Goal: Find specific page/section: Find specific page/section

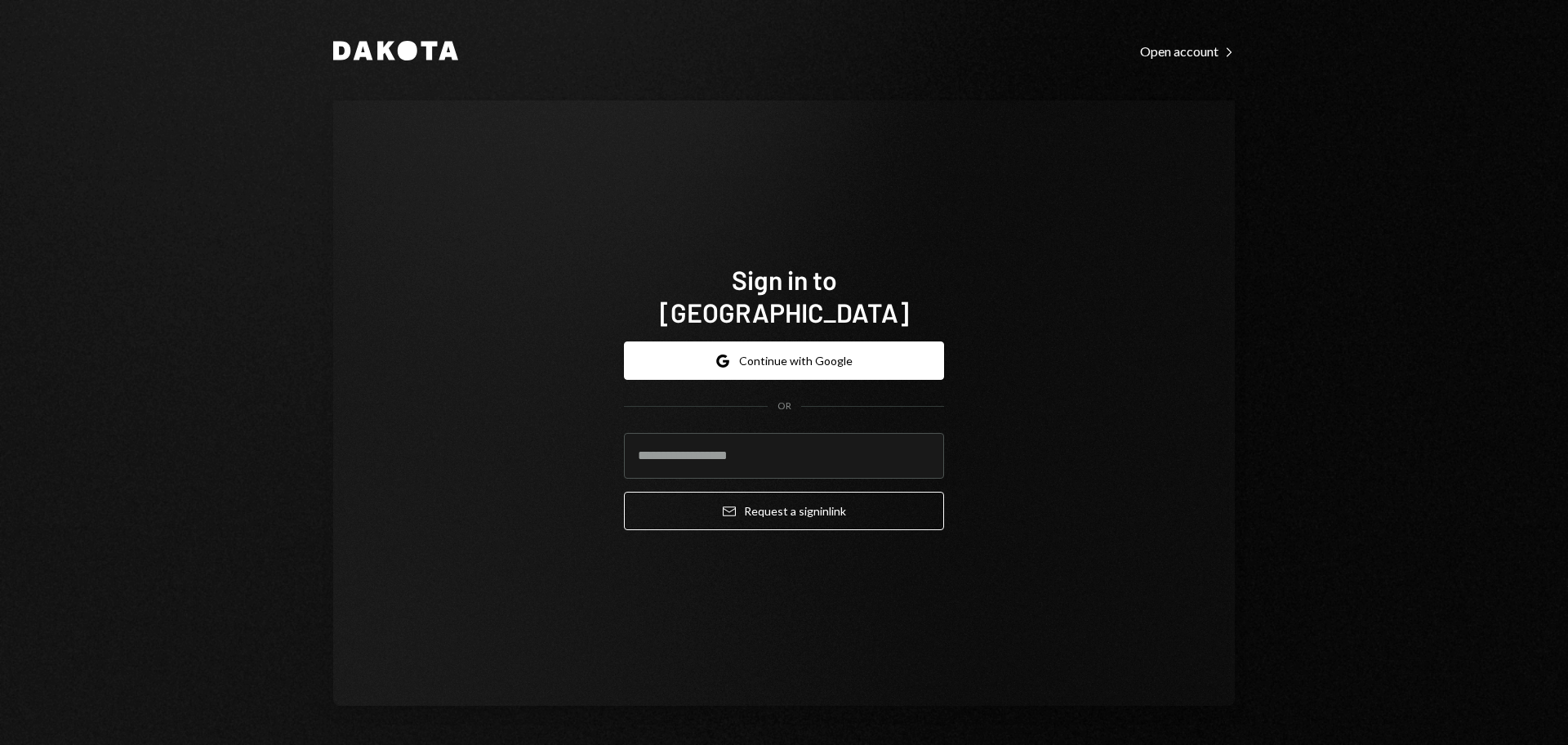
click at [763, 355] on button "Google Continue with Google" at bounding box center [783, 361] width 320 height 39
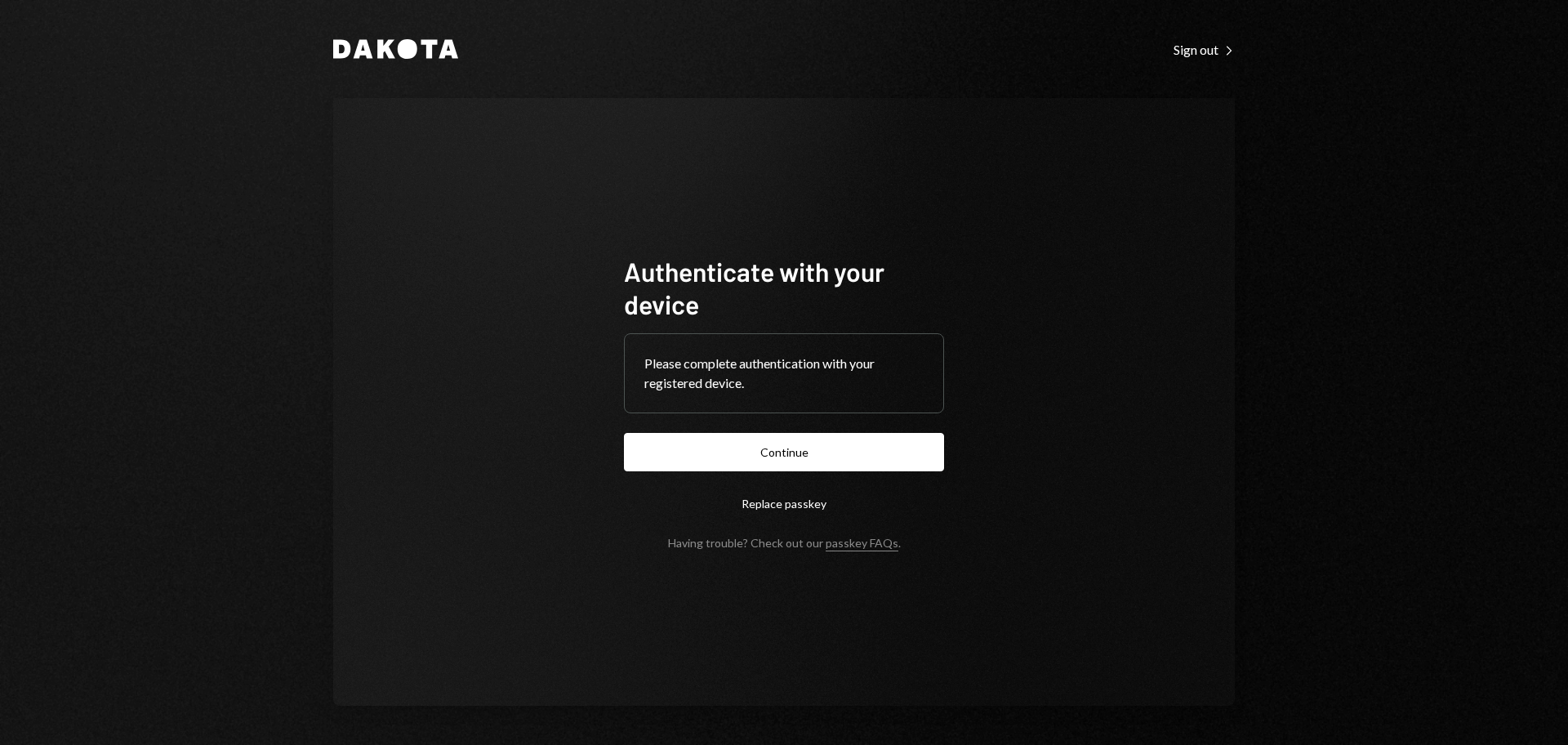
drag, startPoint x: 792, startPoint y: 449, endPoint x: 816, endPoint y: 451, distance: 24.1
click at [792, 451] on button "Continue" at bounding box center [783, 452] width 320 height 39
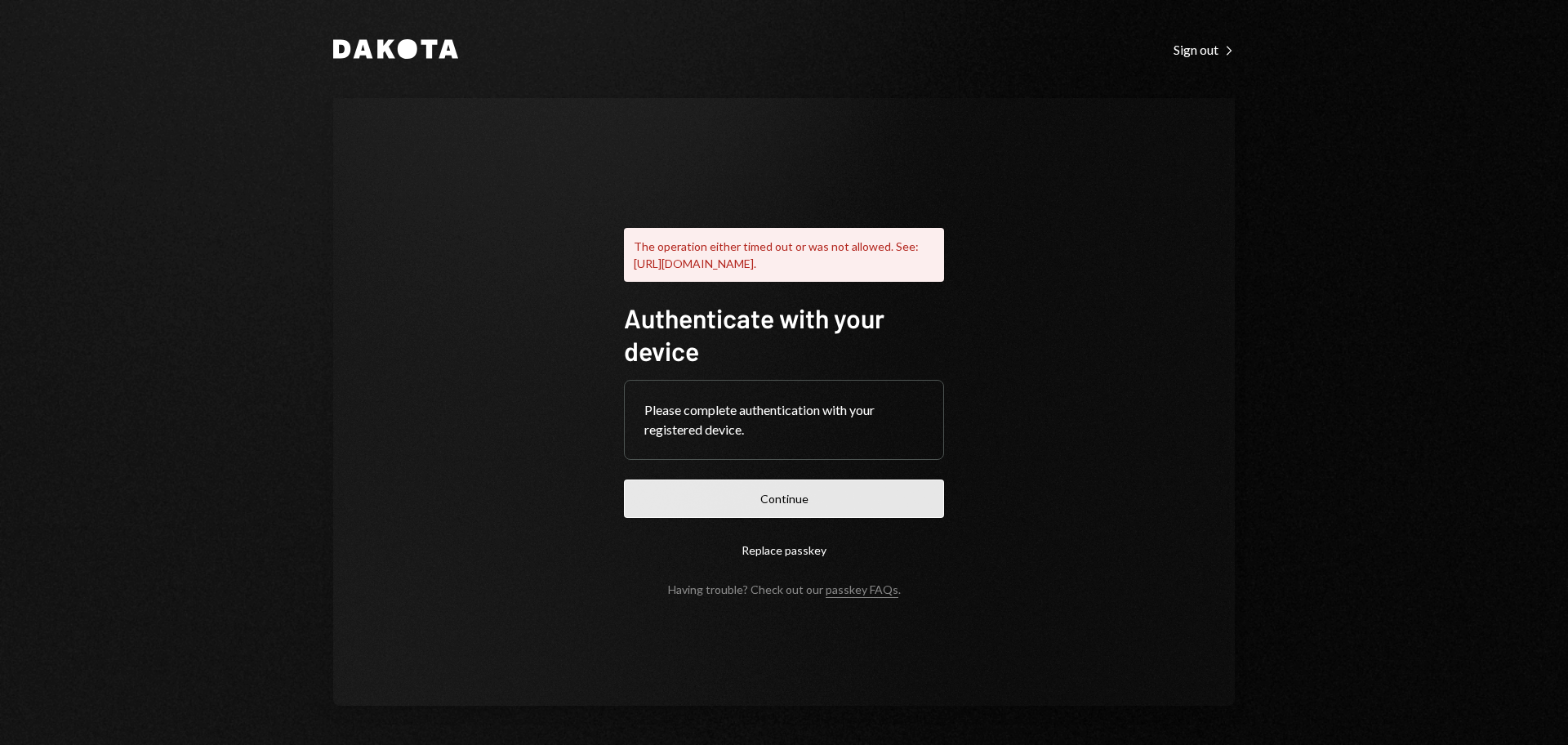
click at [884, 510] on button "Continue" at bounding box center [783, 498] width 320 height 39
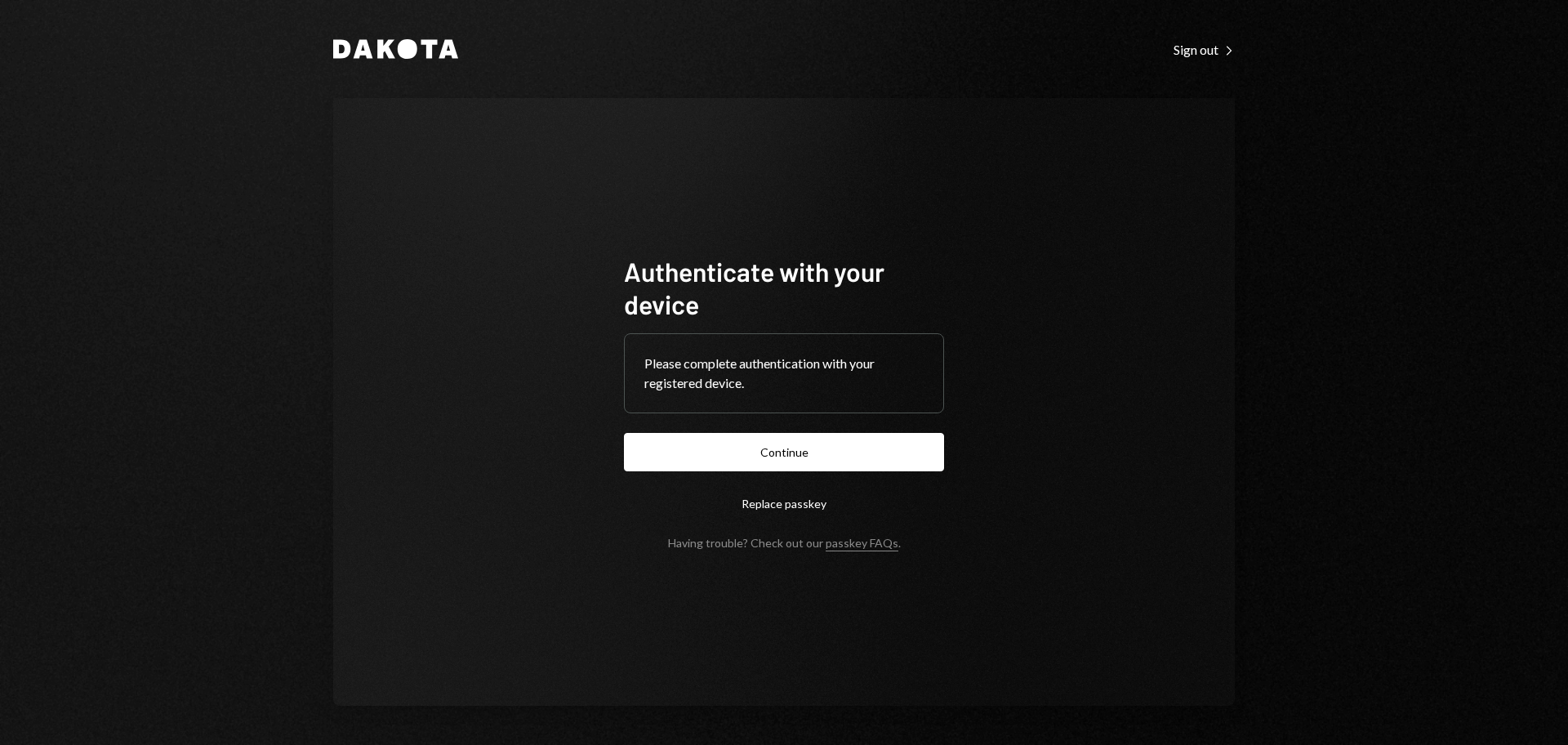
click at [881, 461] on button "Continue" at bounding box center [783, 452] width 320 height 39
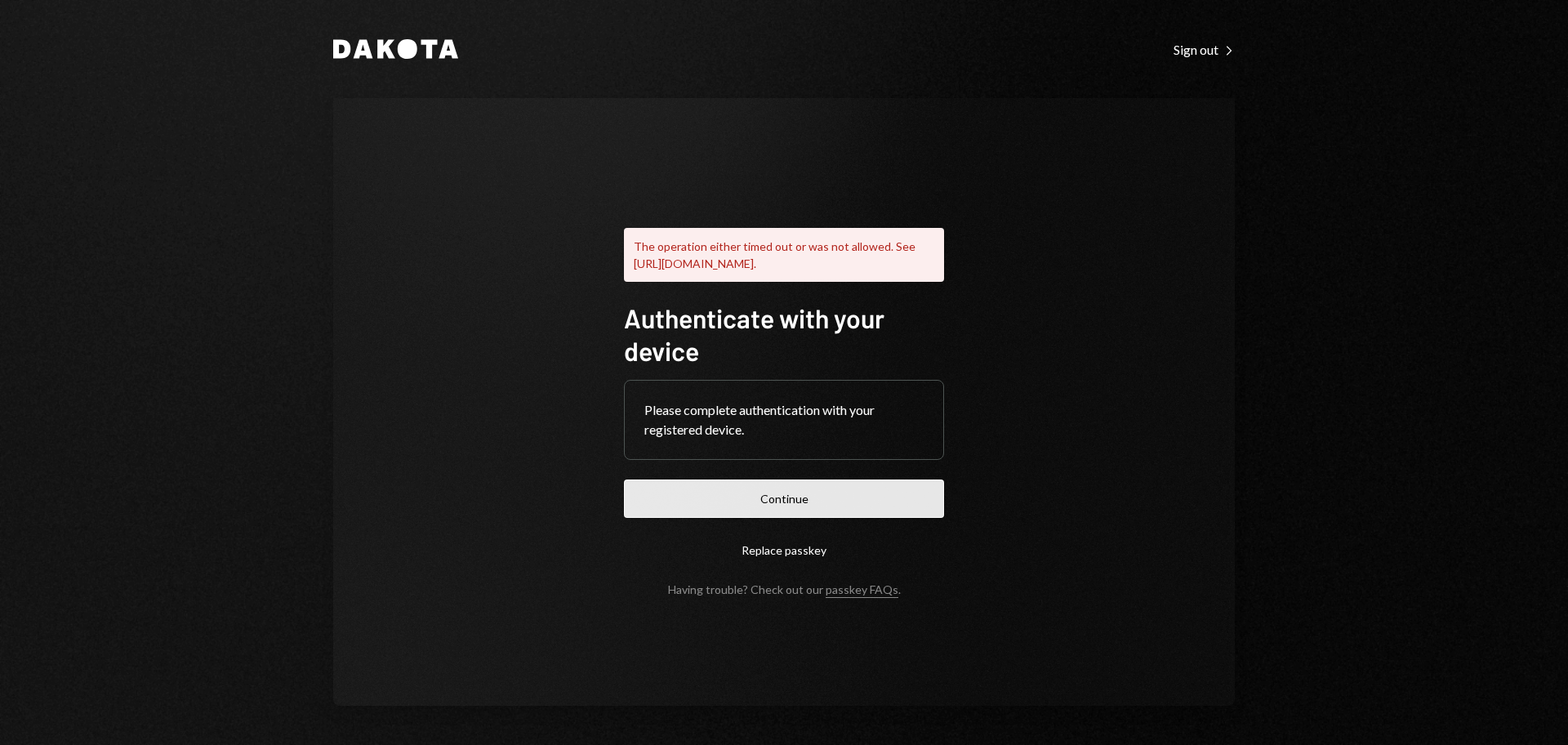
click at [794, 512] on button "Continue" at bounding box center [783, 498] width 320 height 39
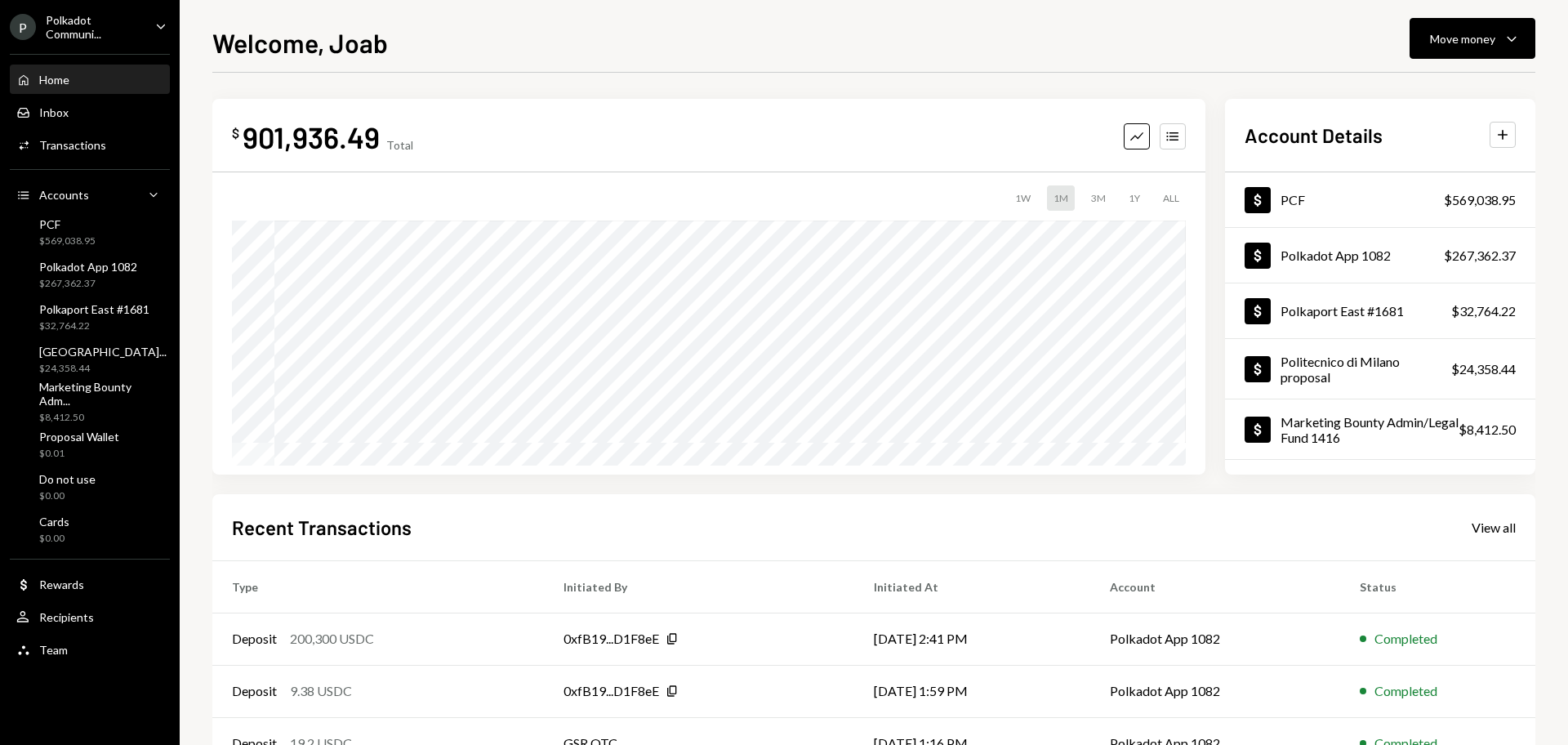
click at [67, 28] on div "Polkadot Communi..." at bounding box center [93, 27] width 96 height 28
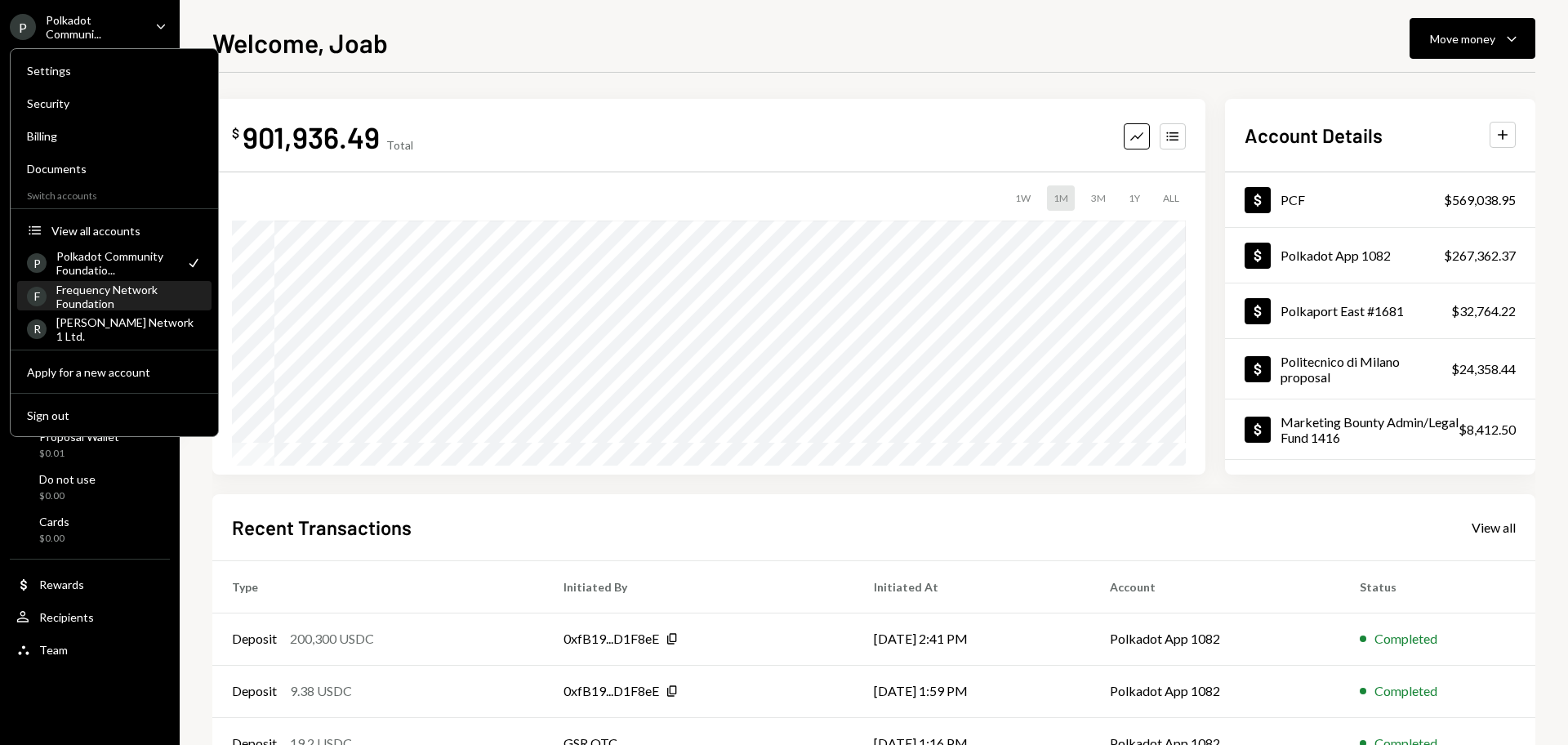
click at [129, 286] on div "Frequency Network Foundation" at bounding box center [129, 297] width 145 height 28
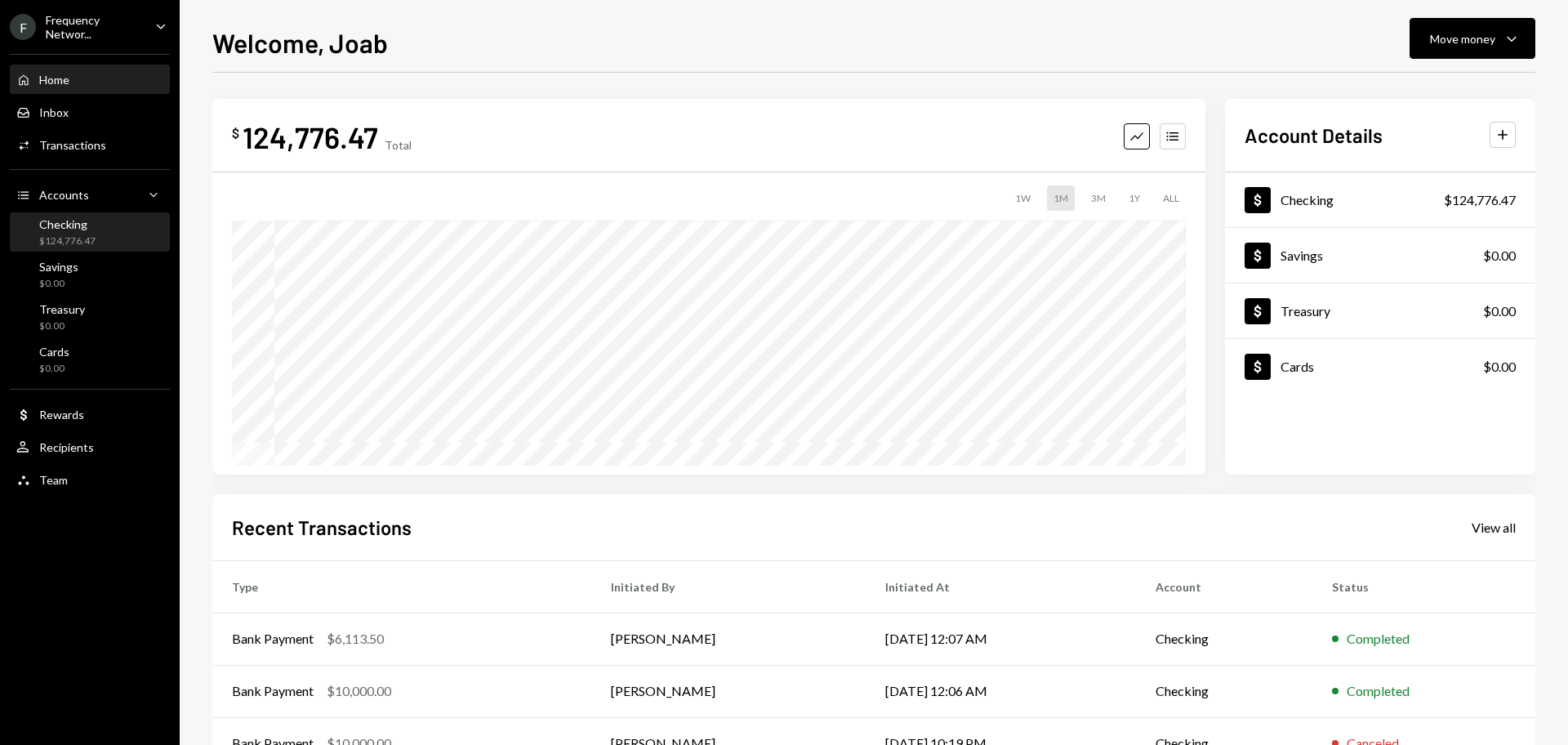
click at [73, 228] on div "Checking" at bounding box center [68, 225] width 56 height 14
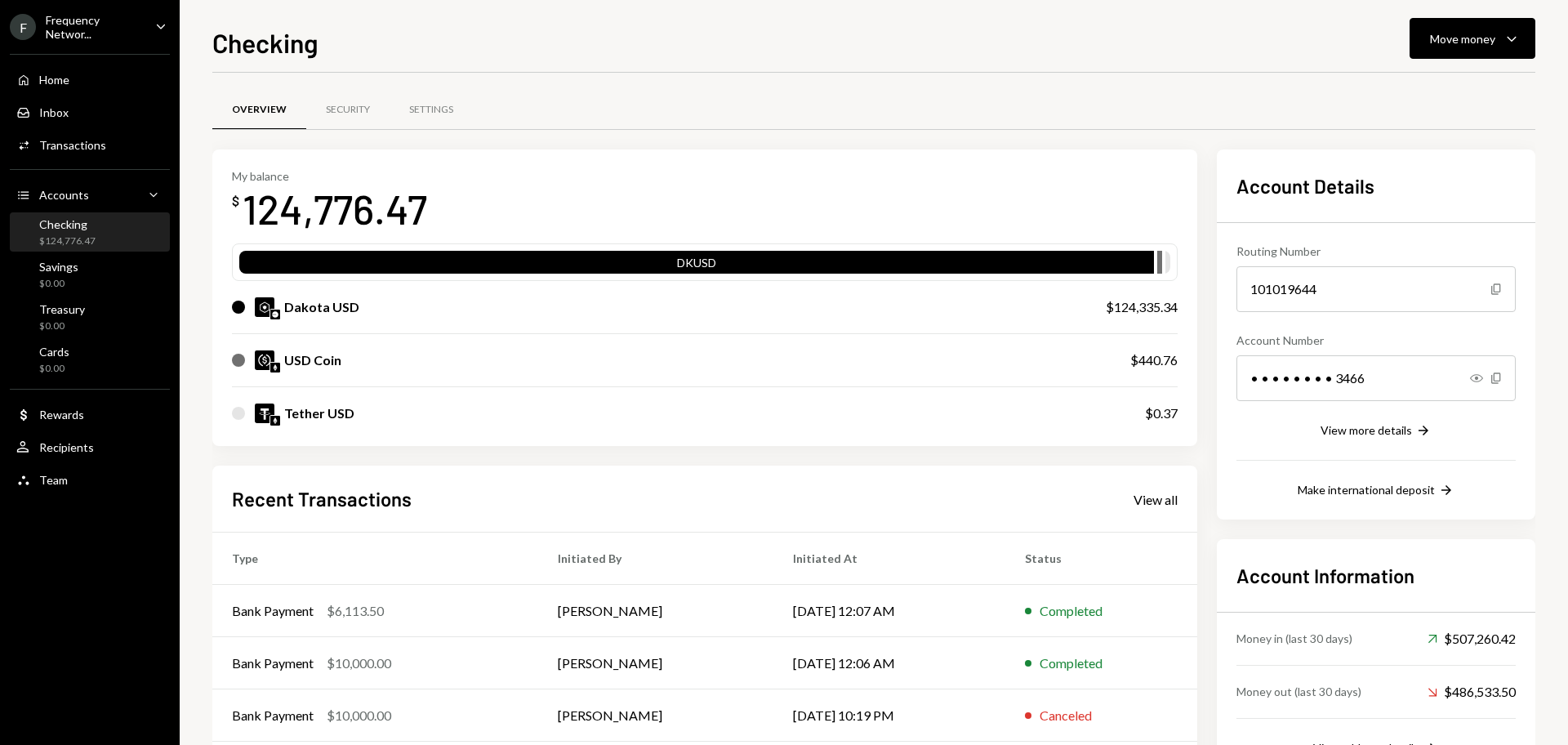
click at [109, 28] on div "Frequency Networ..." at bounding box center [93, 27] width 96 height 28
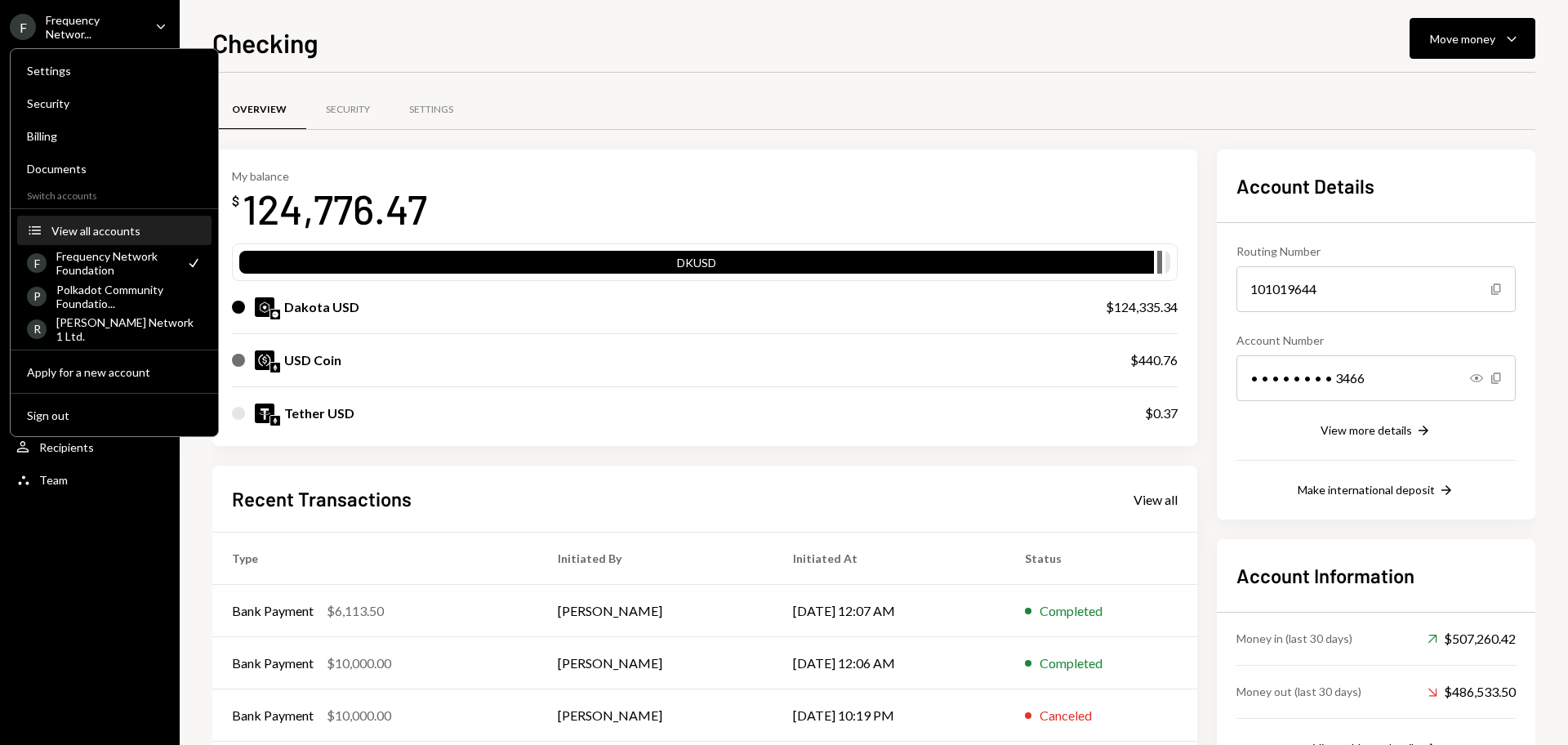
click at [94, 226] on div "View all accounts" at bounding box center [126, 231] width 151 height 14
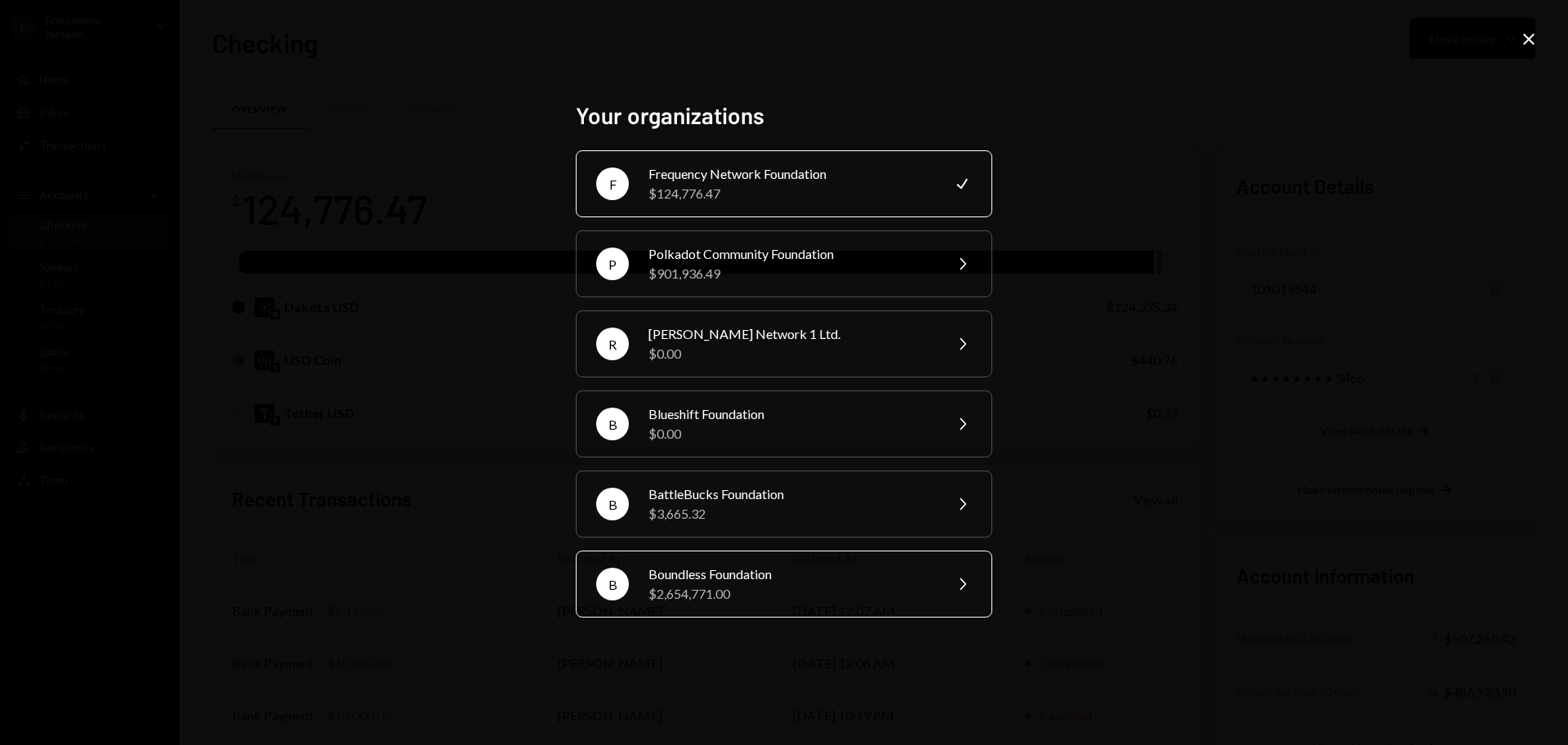
click at [749, 587] on div "$2,654,771.00" at bounding box center [790, 594] width 285 height 19
